Goal: Find specific page/section: Find specific page/section

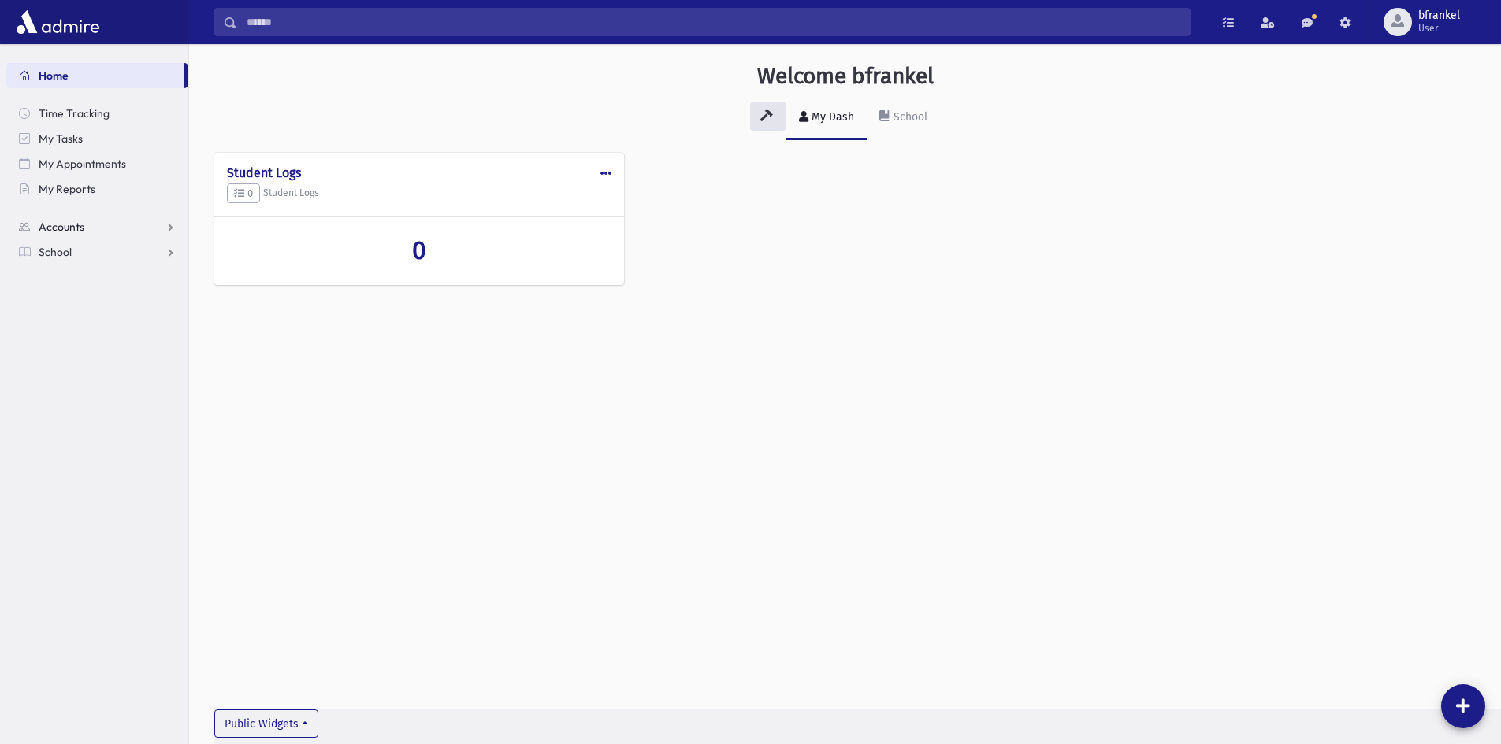
click at [64, 224] on span "Accounts" at bounding box center [62, 227] width 46 height 14
click at [61, 300] on span "School" at bounding box center [55, 302] width 33 height 14
click at [117, 273] on link "Students" at bounding box center [97, 277] width 182 height 25
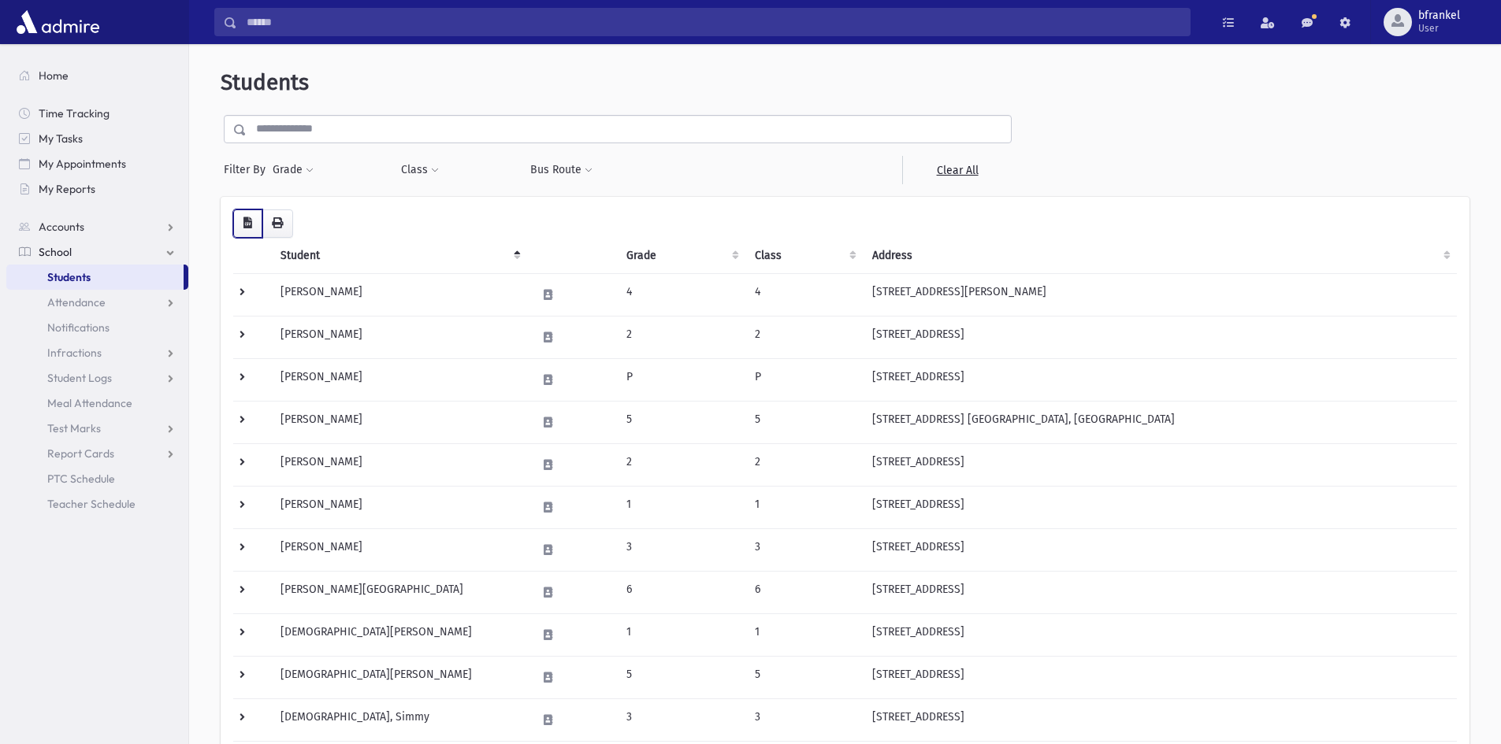
click at [249, 228] on icon "button" at bounding box center [247, 222] width 9 height 11
click at [277, 227] on icon "button" at bounding box center [277, 222] width 11 height 11
click at [300, 168] on button "Grade" at bounding box center [293, 170] width 43 height 28
click at [309, 207] on ul at bounding box center [364, 214] width 164 height 24
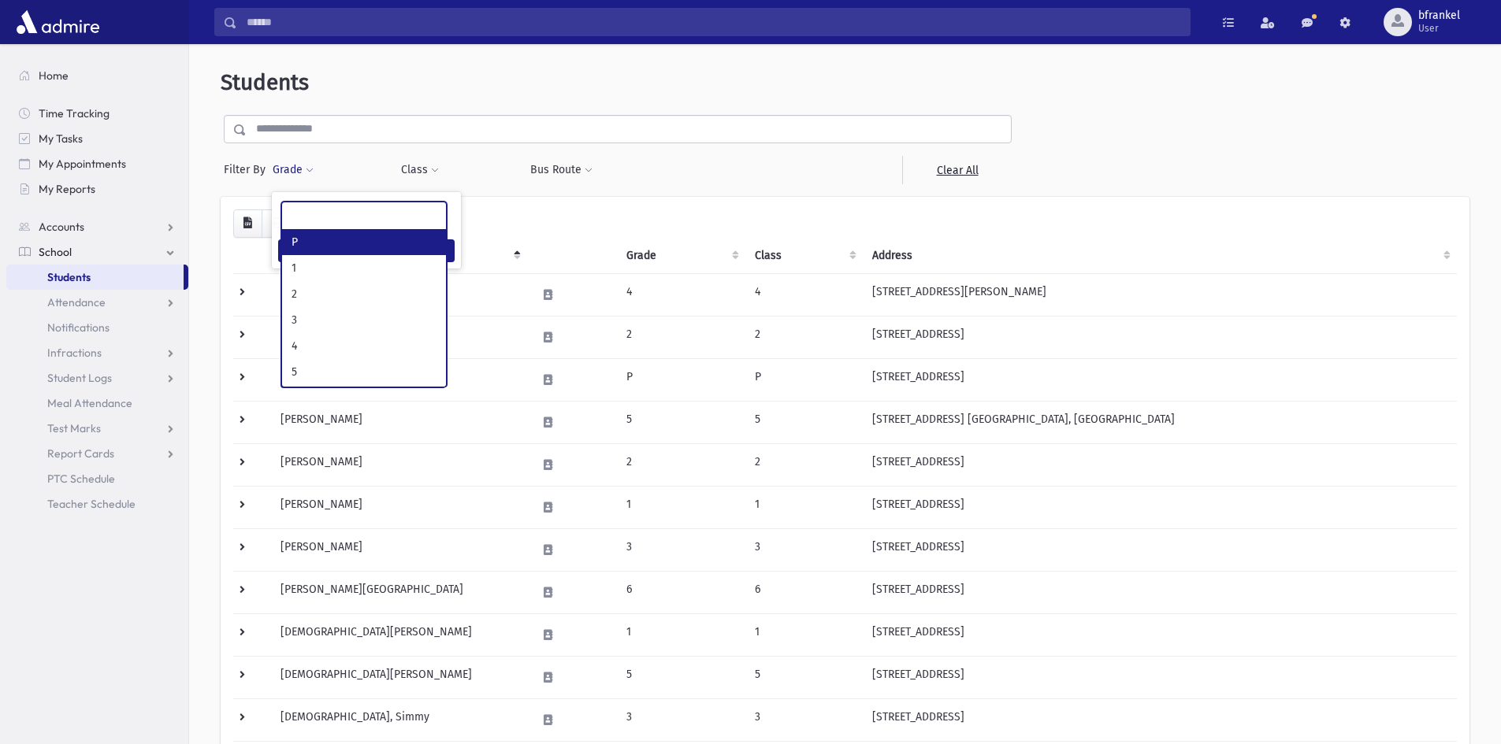
click at [309, 214] on ul at bounding box center [364, 214] width 164 height 24
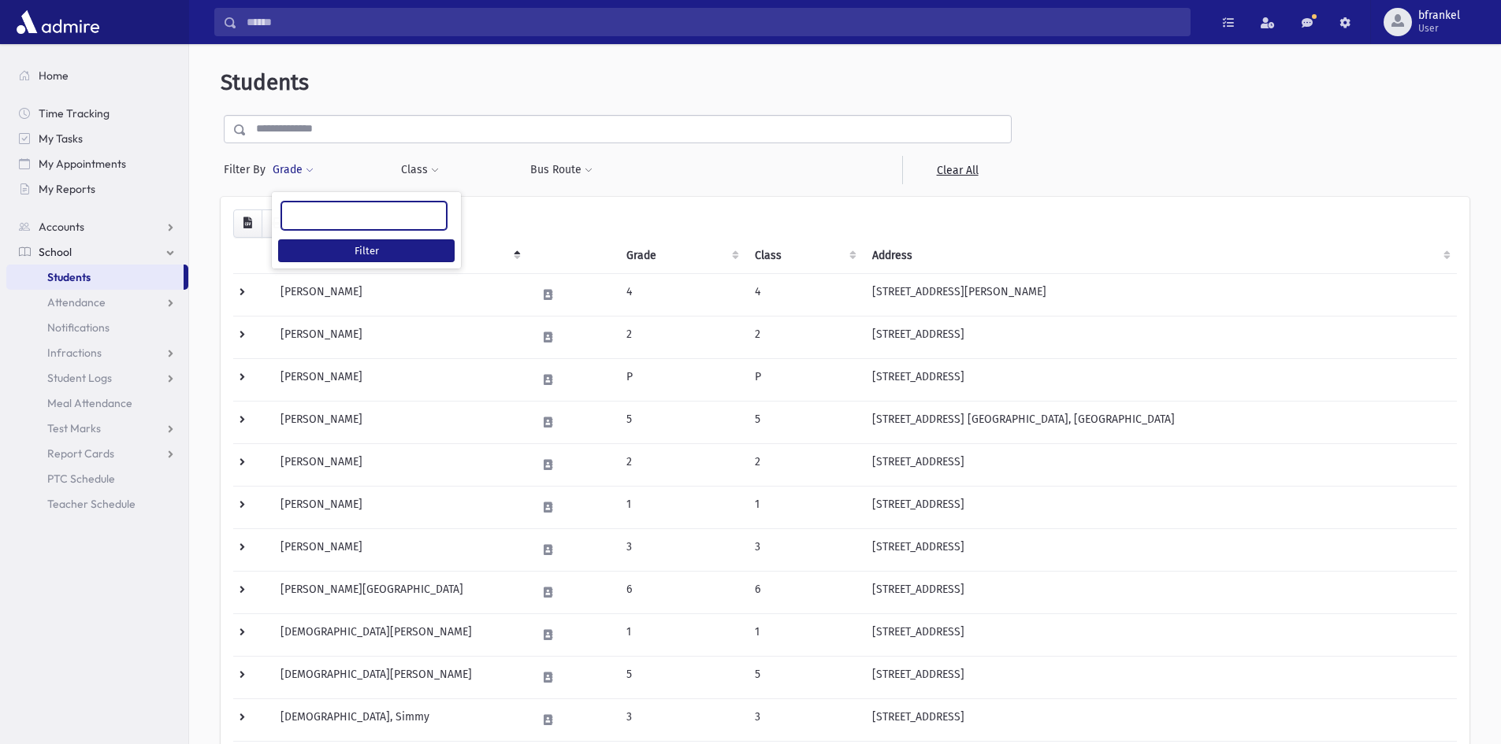
click at [298, 213] on input "search" at bounding box center [295, 216] width 9 height 17
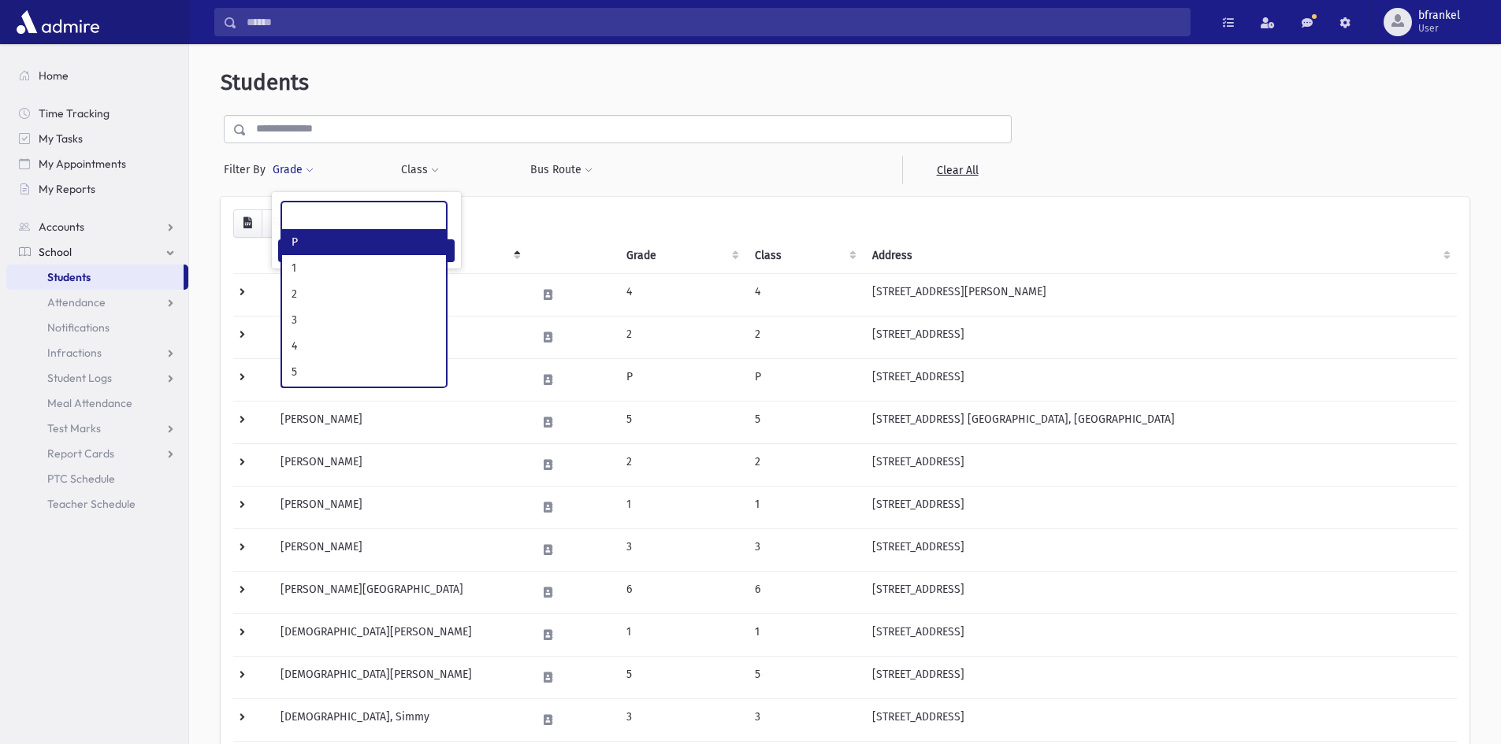
select select "*"
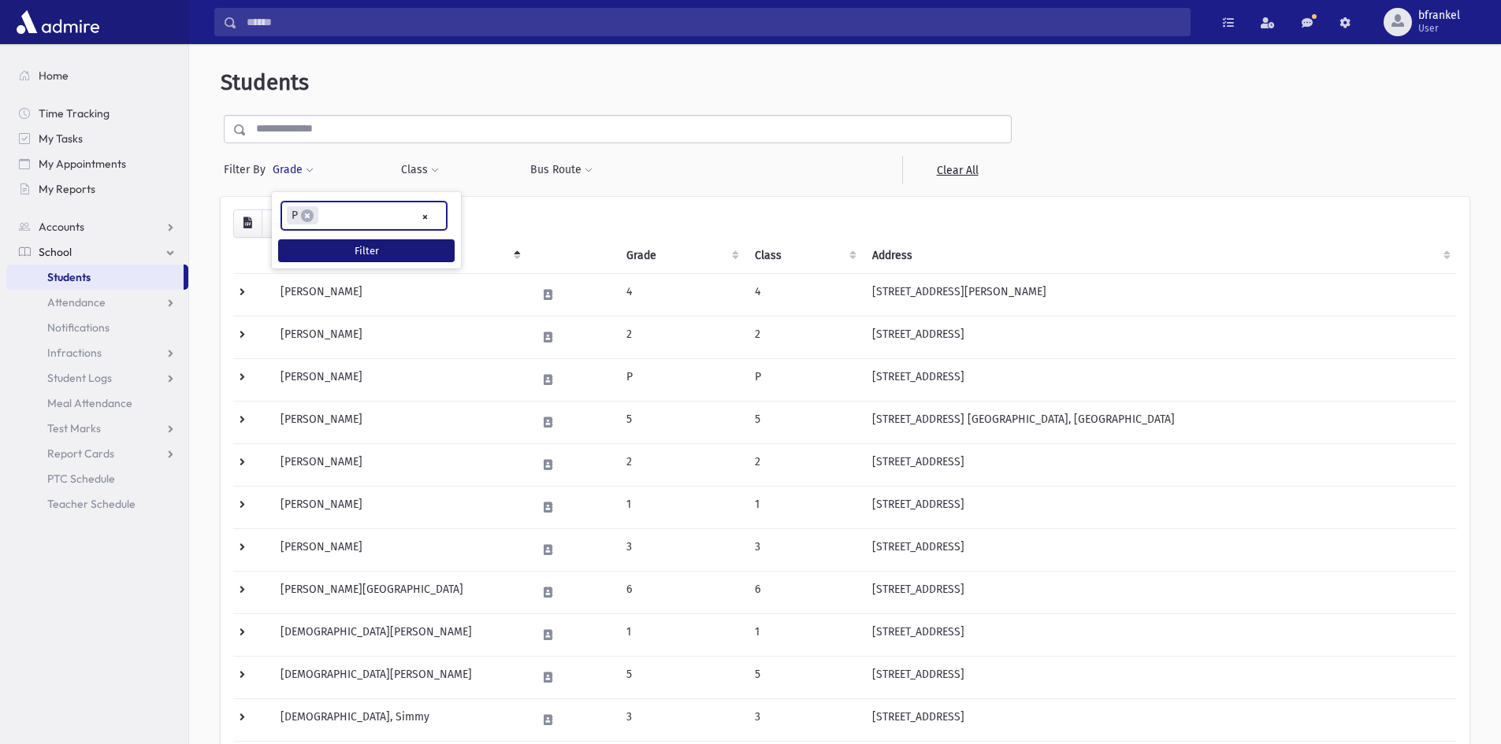
click at [320, 242] on button "Filter" at bounding box center [366, 250] width 176 height 23
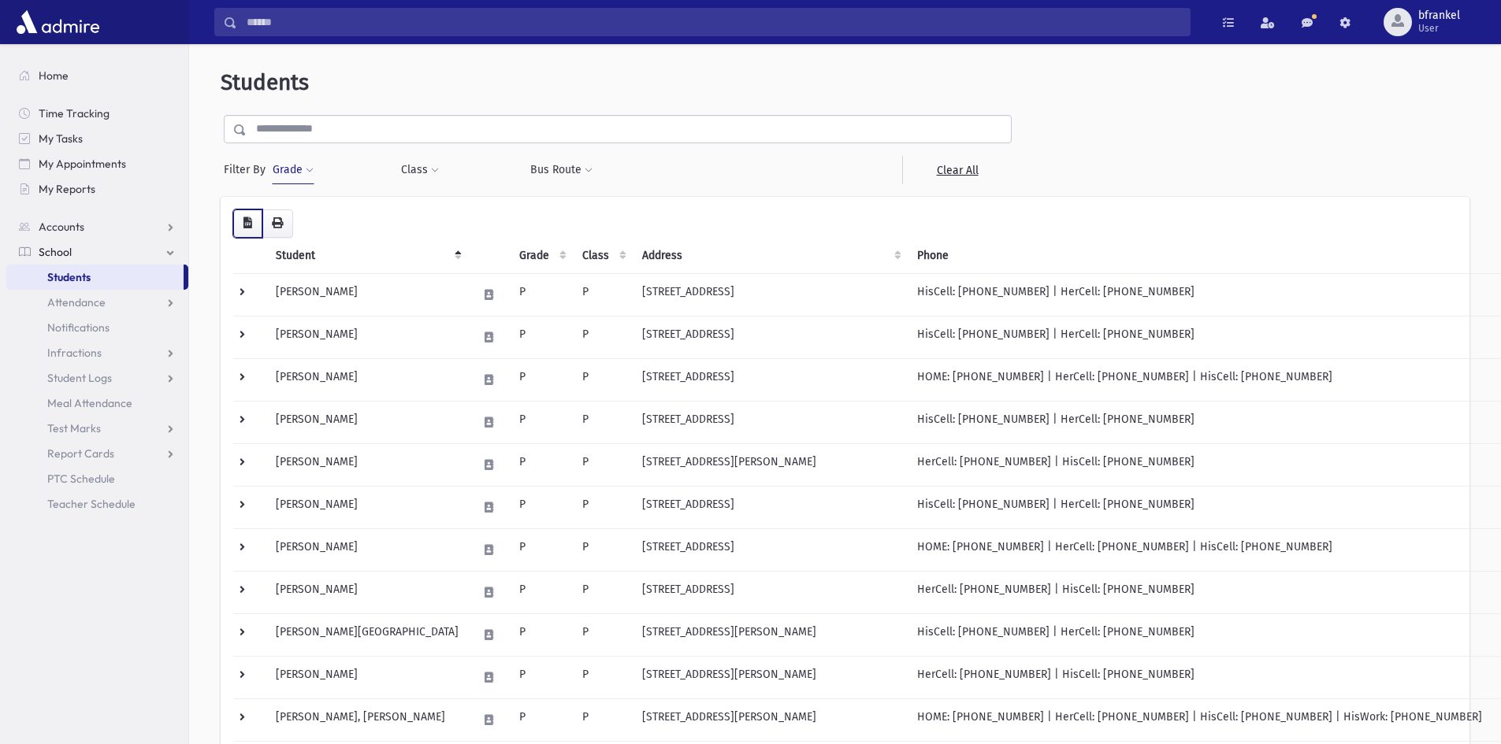
click at [247, 228] on icon "button" at bounding box center [247, 222] width 9 height 11
